Goal: Task Accomplishment & Management: Use online tool/utility

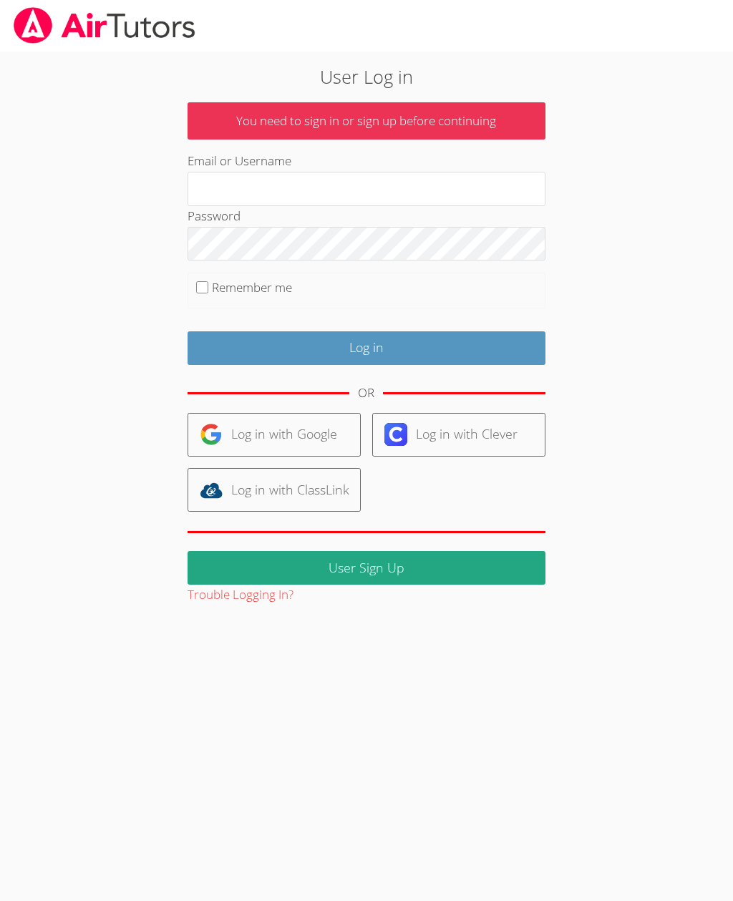
click at [271, 437] on link "Log in with Google" at bounding box center [274, 435] width 173 height 44
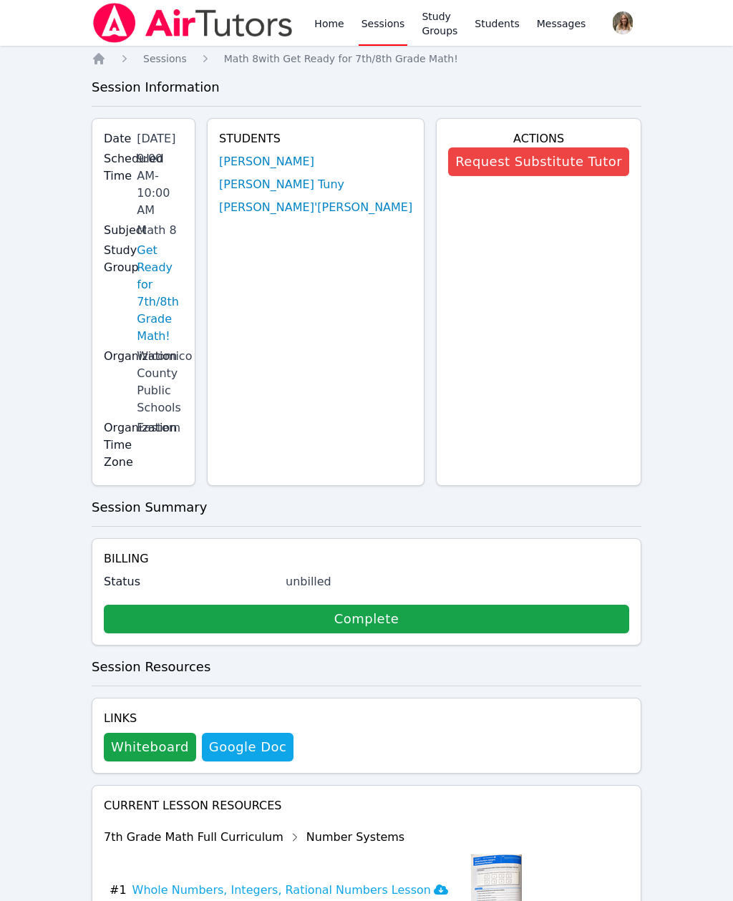
click at [381, 28] on link "Sessions" at bounding box center [383, 23] width 49 height 46
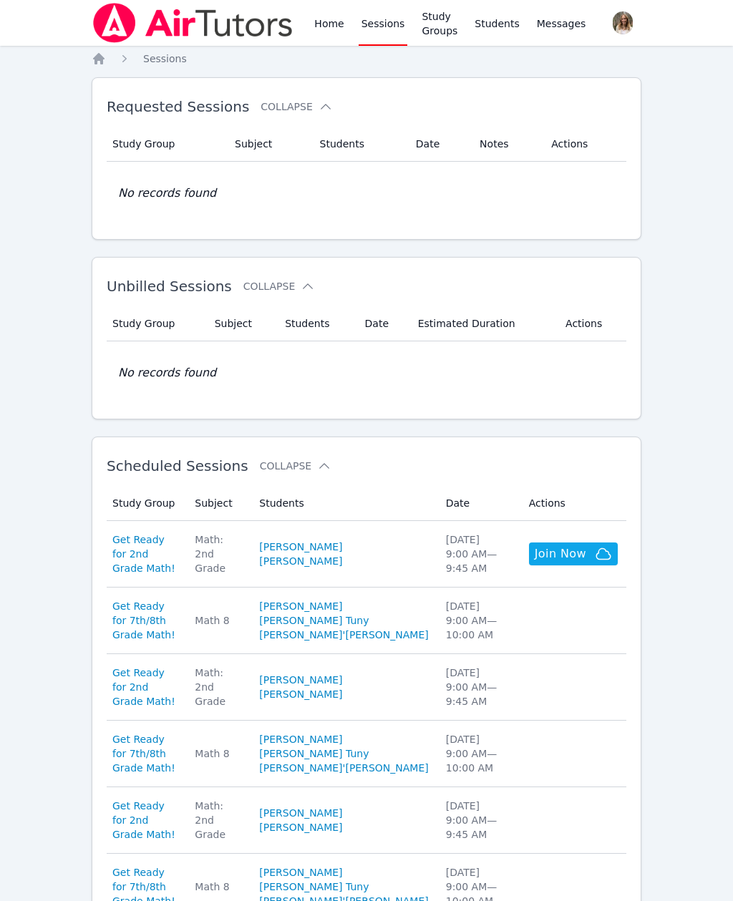
click at [157, 556] on span "Get Ready for 2nd Grade Math!" at bounding box center [144, 554] width 65 height 43
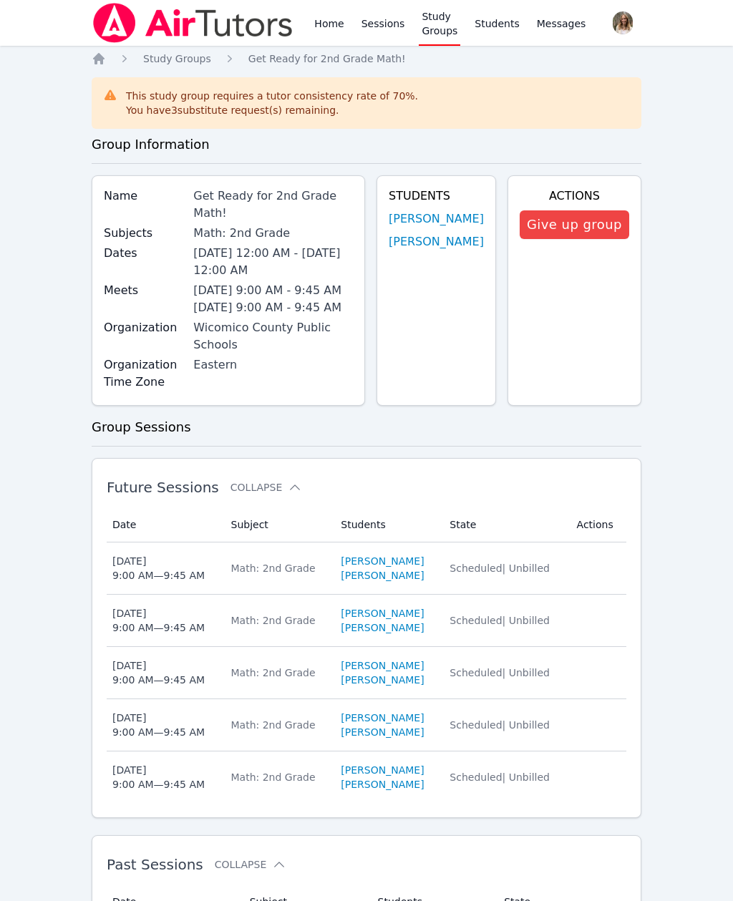
click at [136, 769] on div "Thu Aug 14 9:00 AM — 9:45 AM" at bounding box center [158, 777] width 92 height 29
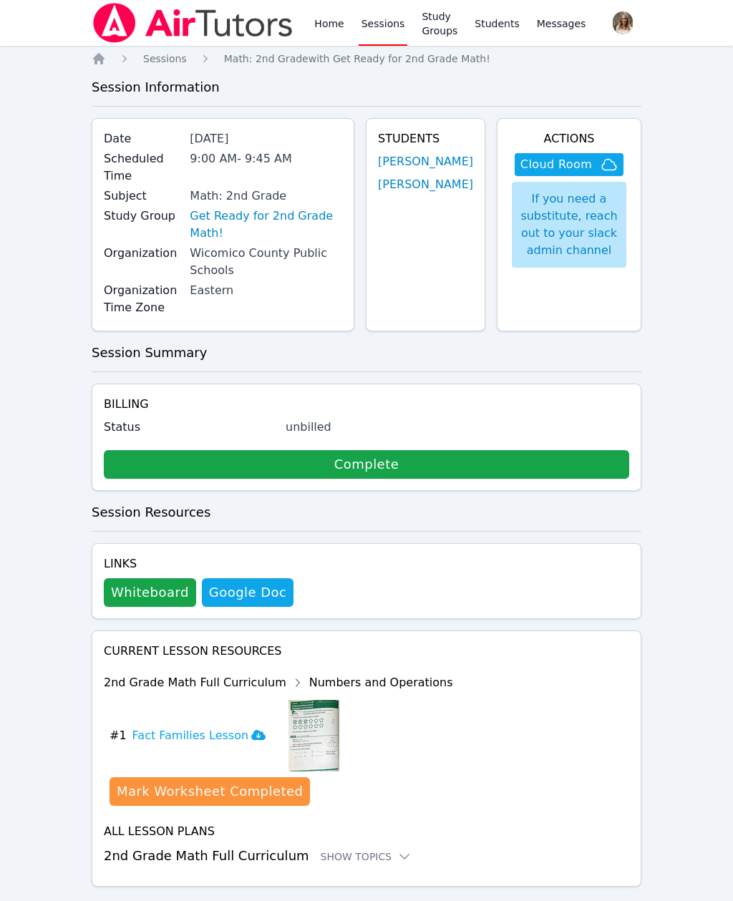
click at [138, 591] on button "Whiteboard" at bounding box center [150, 592] width 92 height 29
